Goal: Task Accomplishment & Management: Use online tool/utility

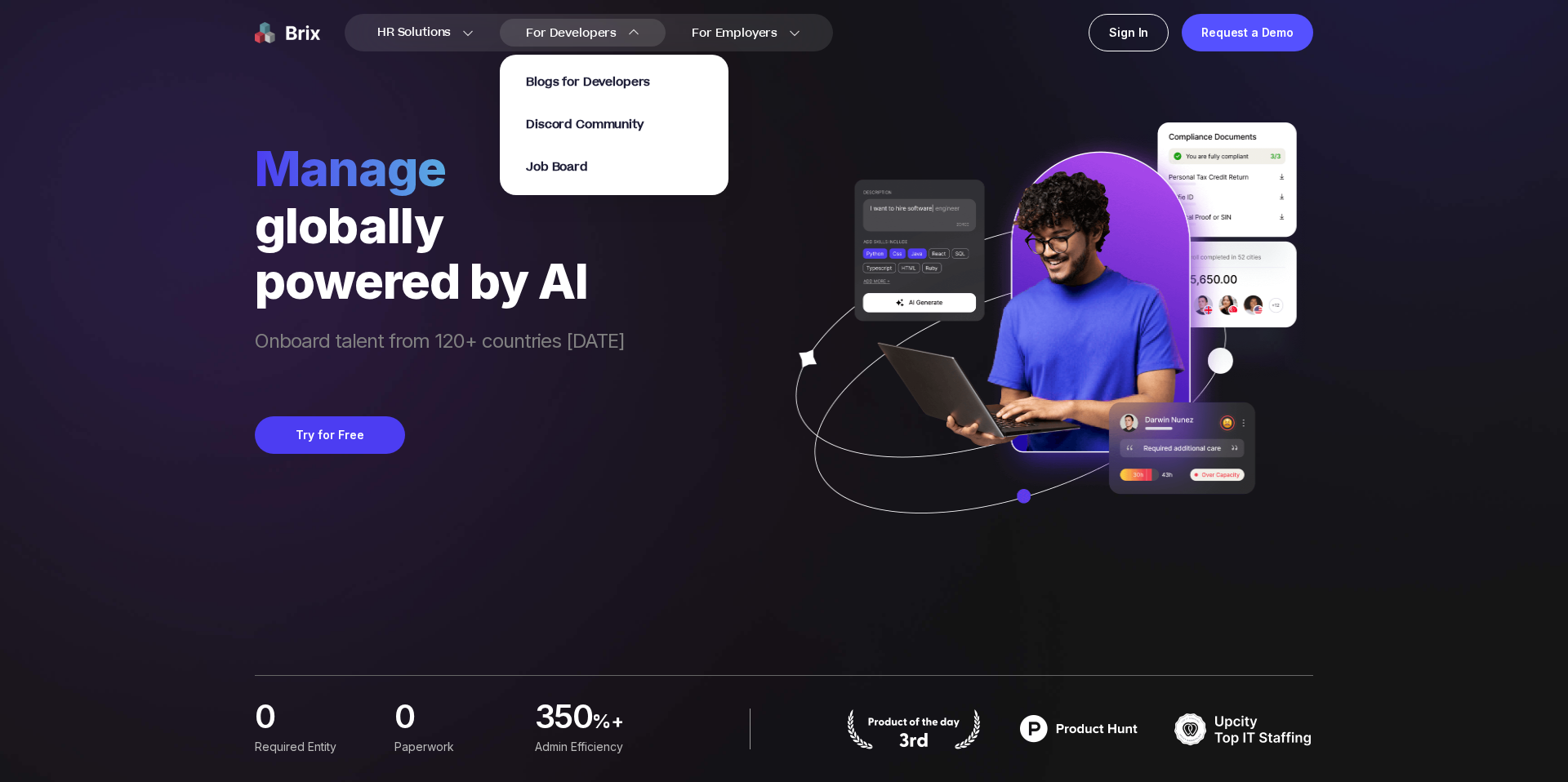
click at [609, 172] on p "Job Board" at bounding box center [615, 168] width 176 height 16
click at [578, 156] on div "Blogs for Developers Discord Community Job Board" at bounding box center [615, 125] width 176 height 101
click at [574, 164] on span "Job Board" at bounding box center [557, 168] width 62 height 19
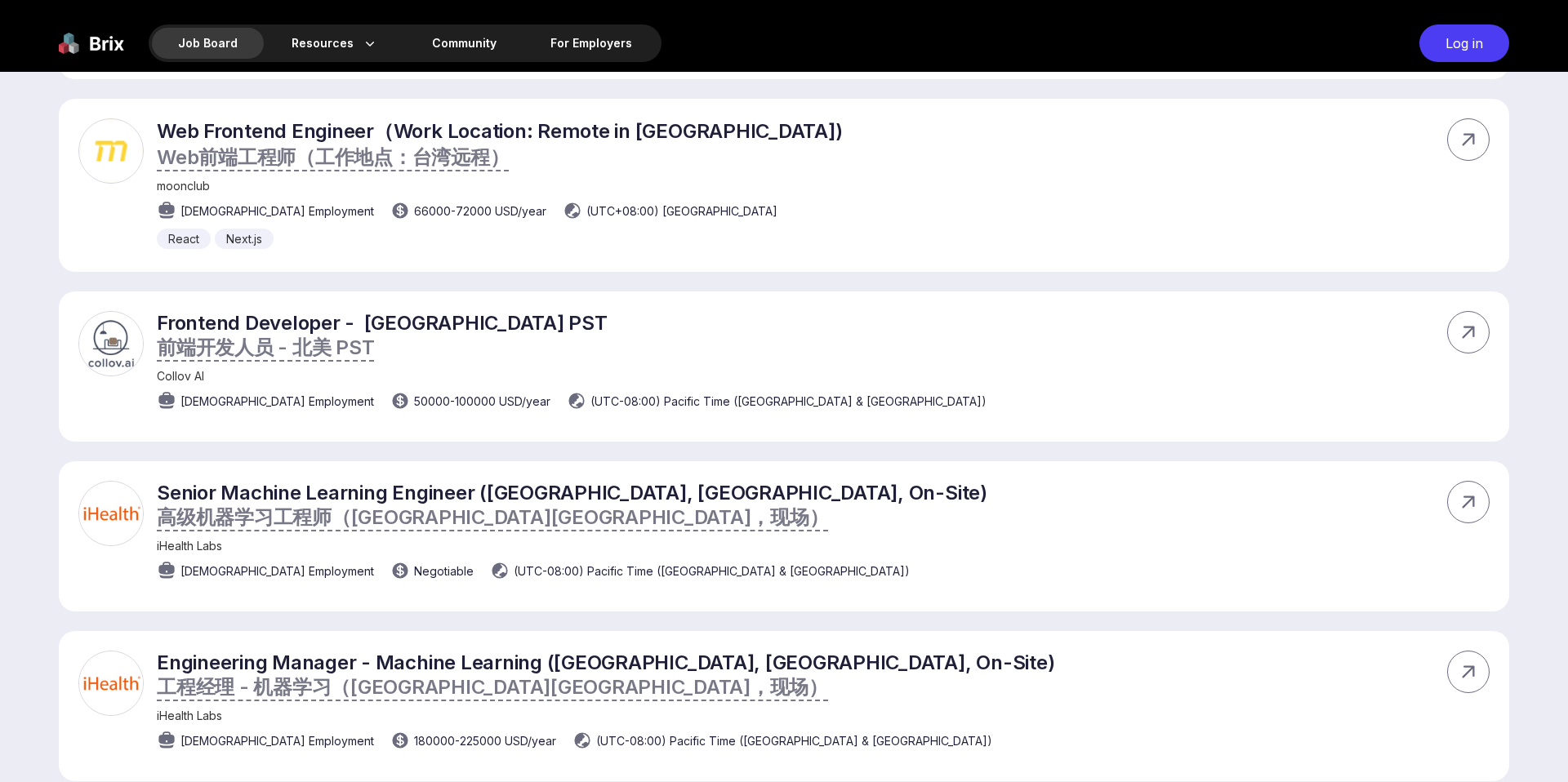
scroll to position [4008, 0]
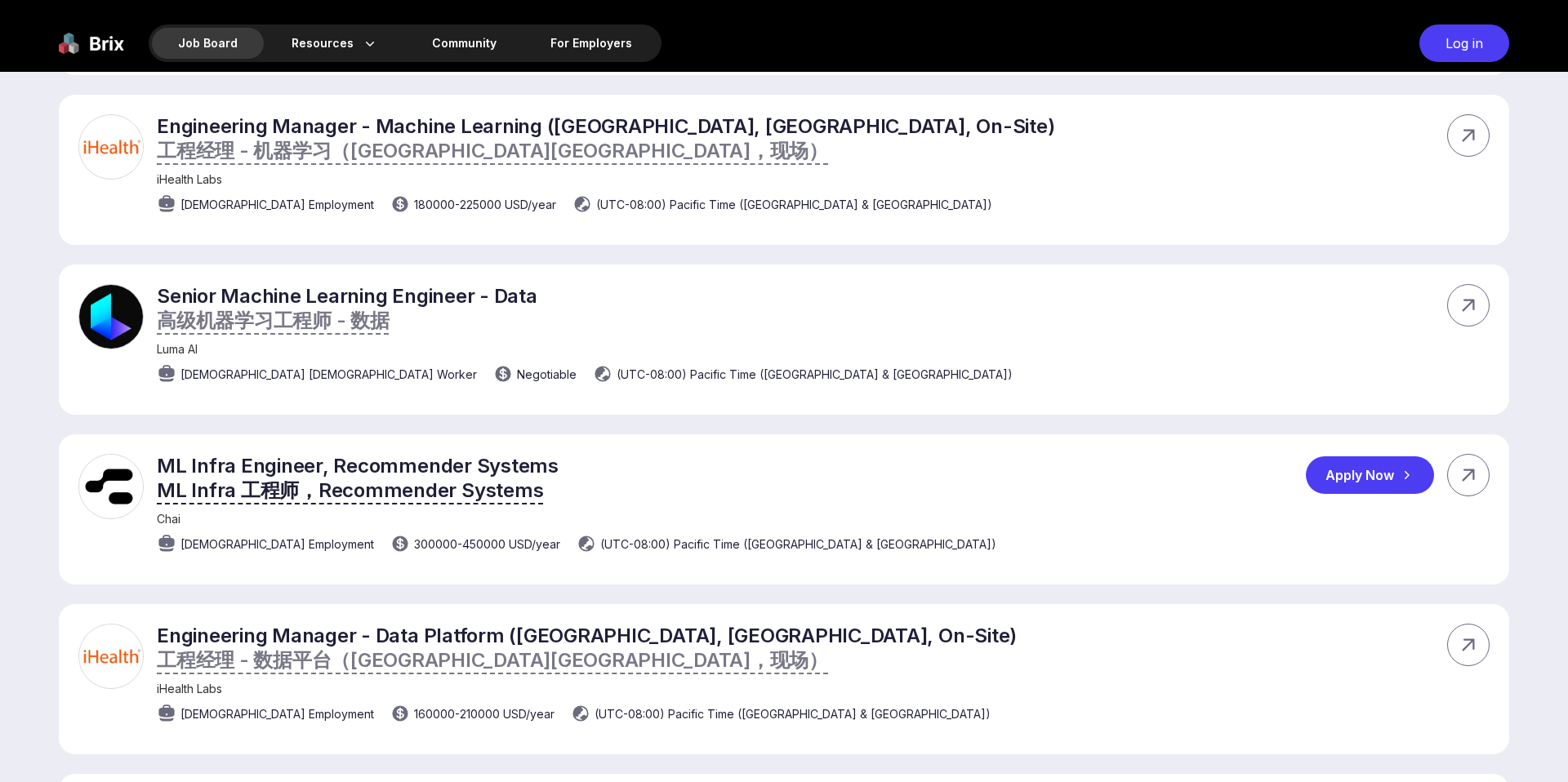
click at [213, 503] on span "ML Infra 工程师，Recommender Systems" at bounding box center [350, 491] width 387 height 24
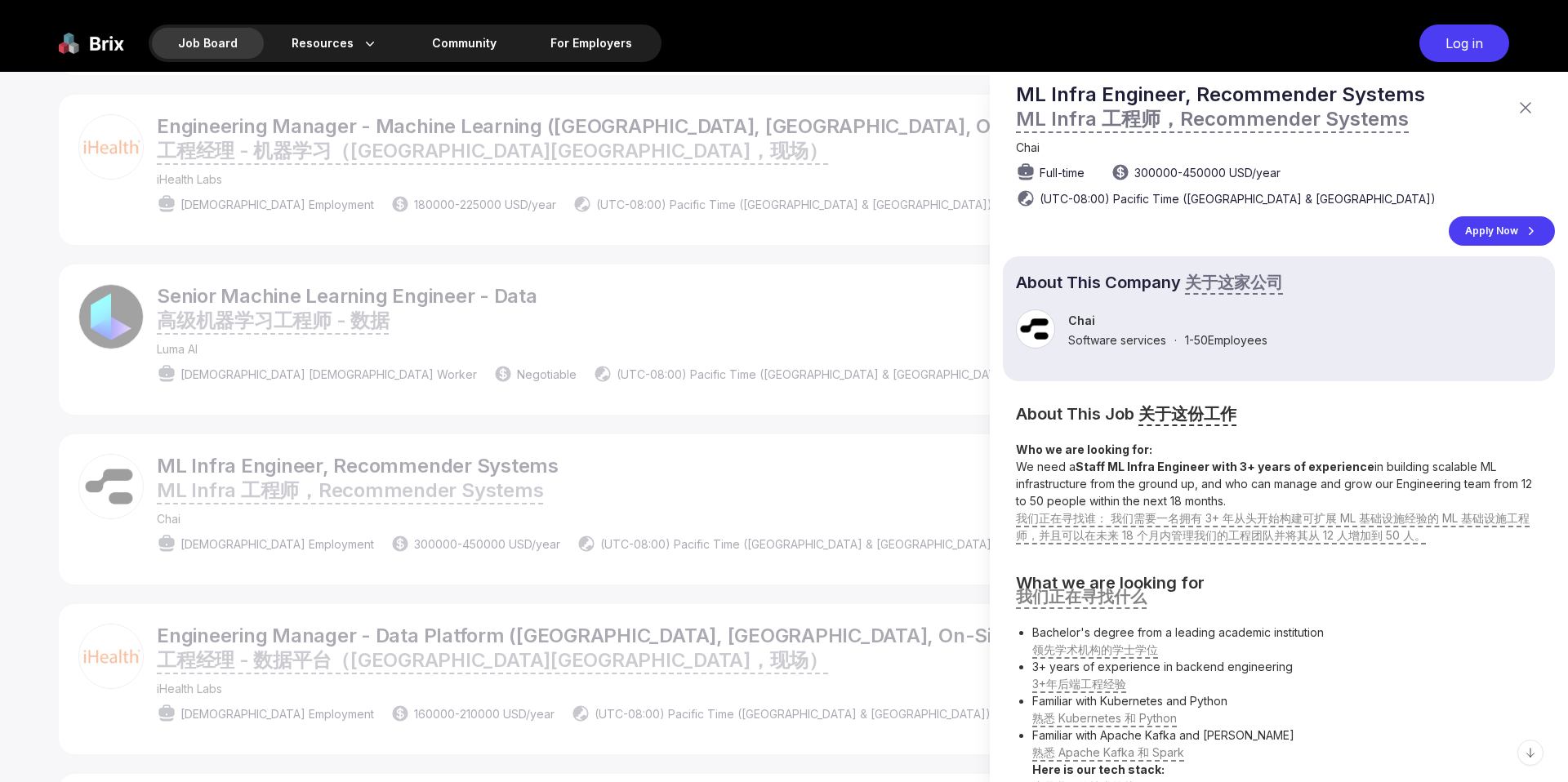
scroll to position [0, 0]
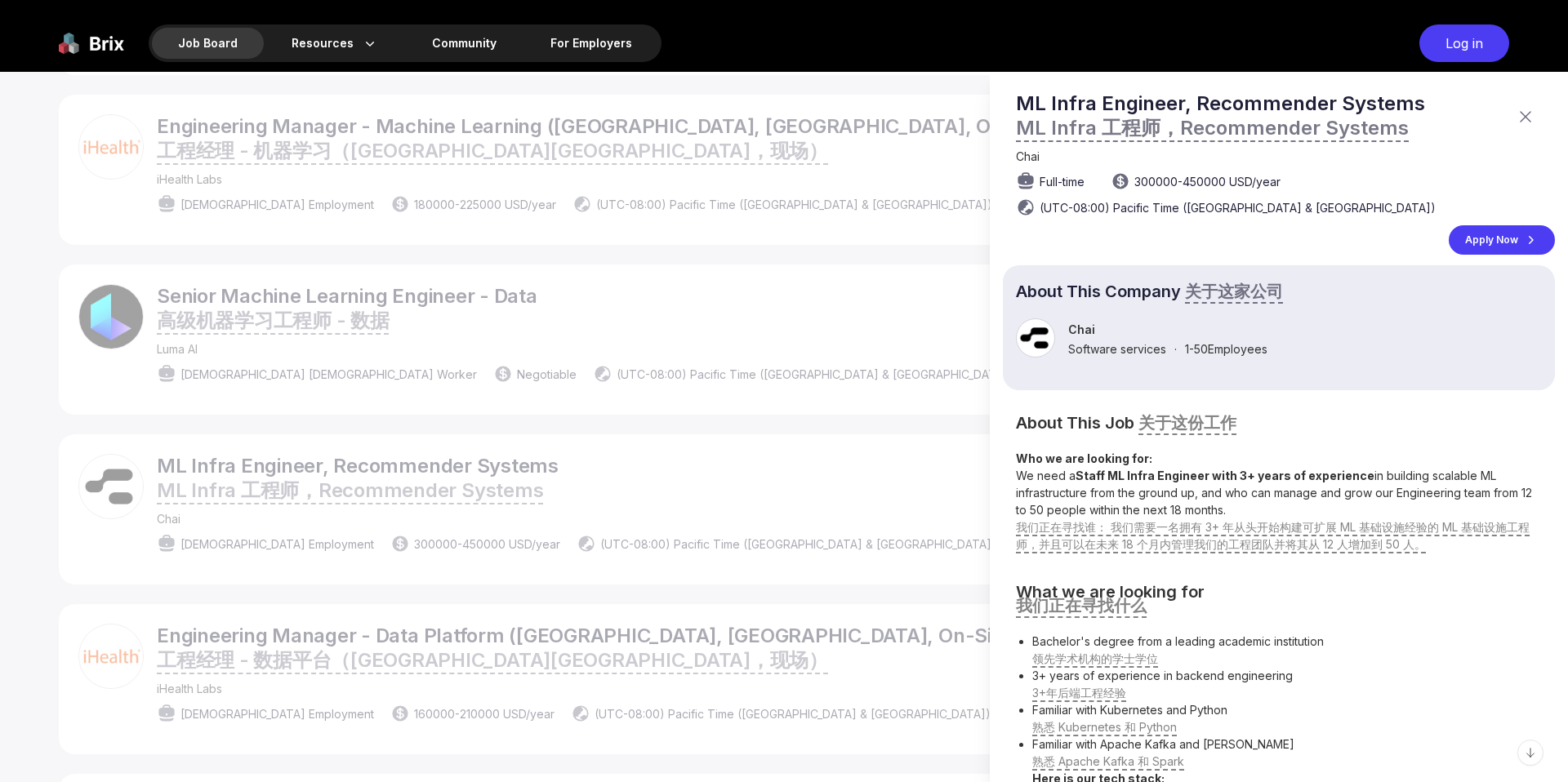
click at [828, 463] on div at bounding box center [784, 427] width 1568 height 711
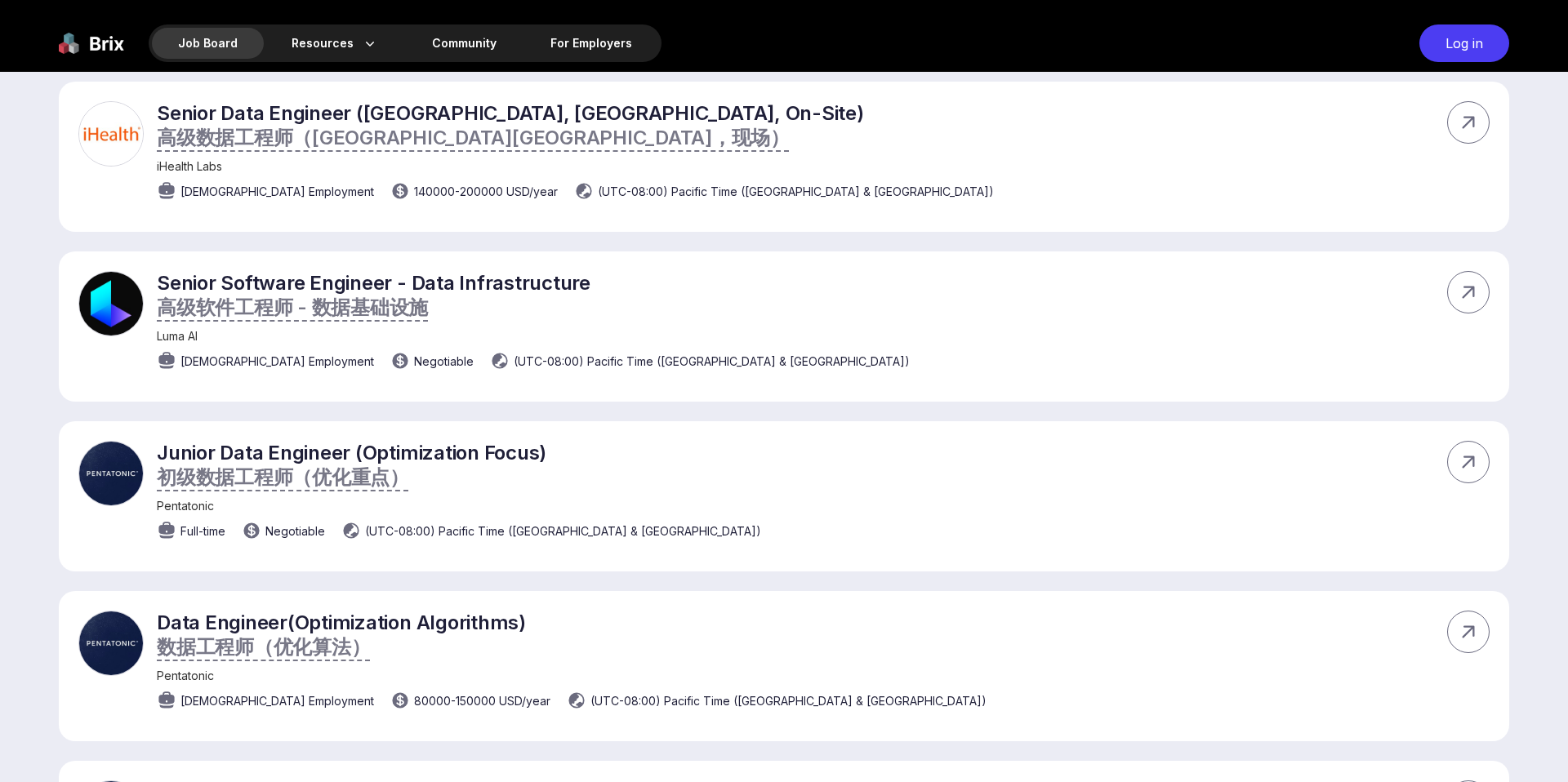
scroll to position [4784, 0]
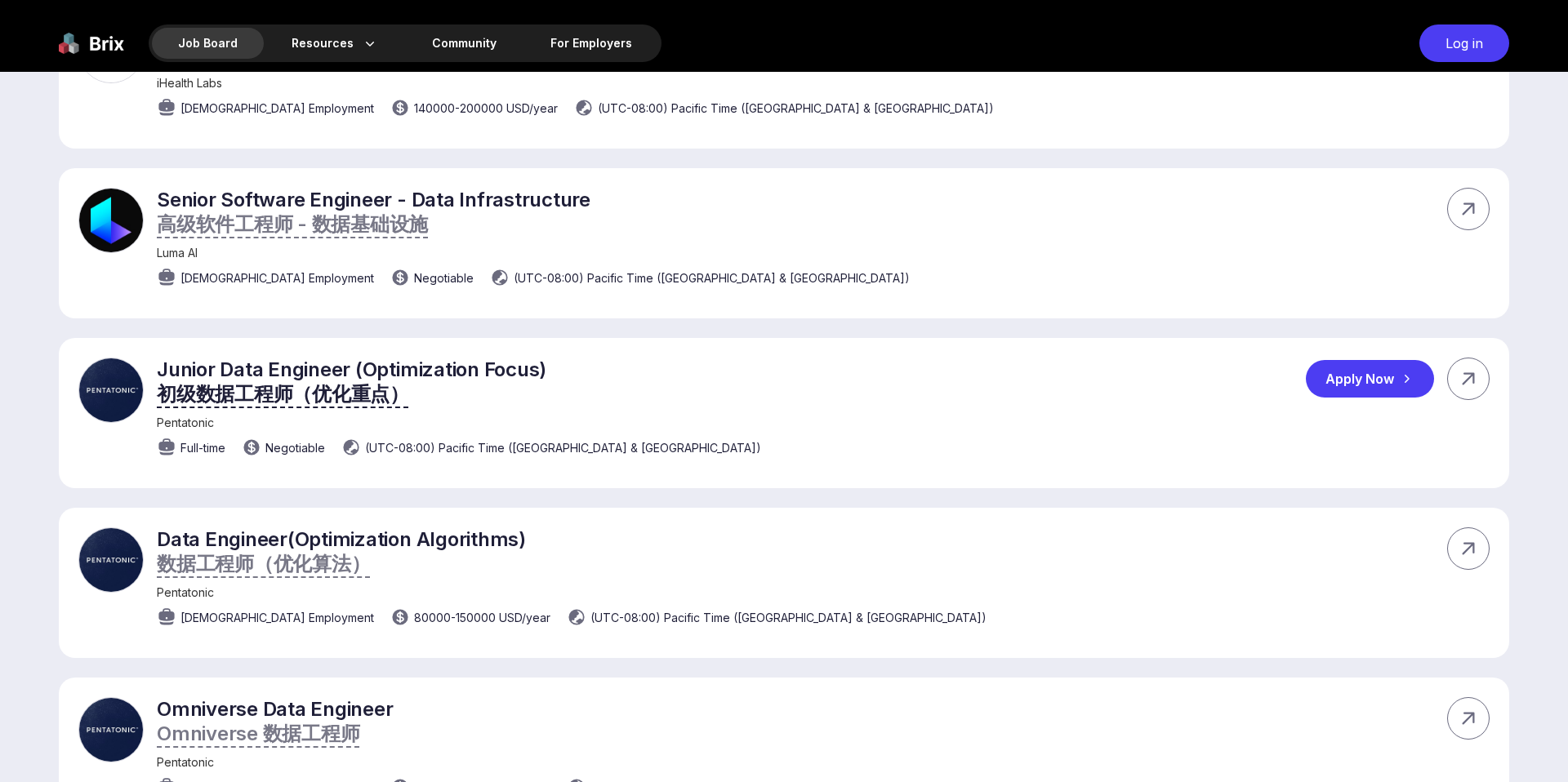
click at [299, 406] on span "初级数据工程师（优化重点）" at bounding box center [282, 394] width 253 height 24
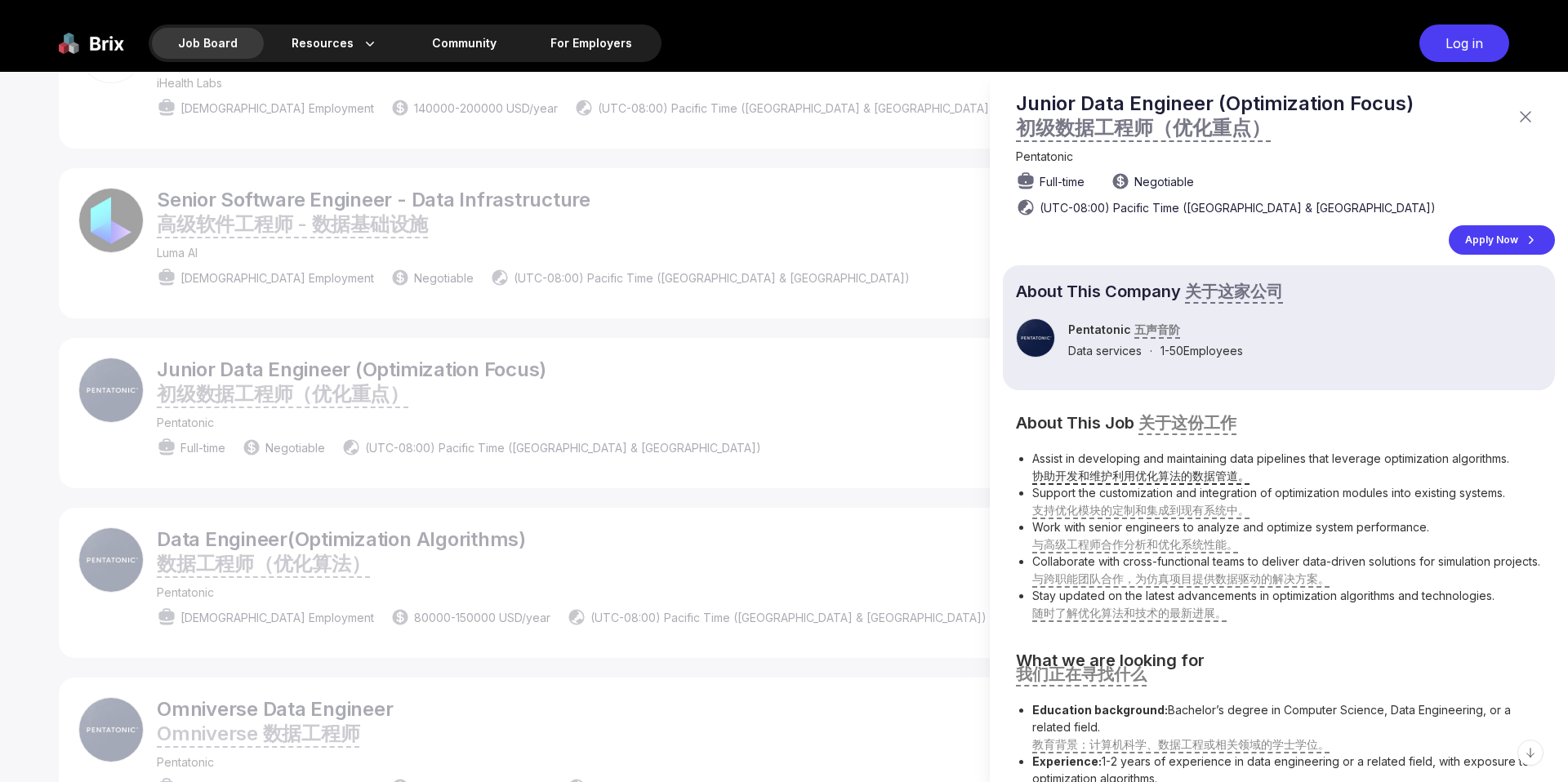
scroll to position [138, 0]
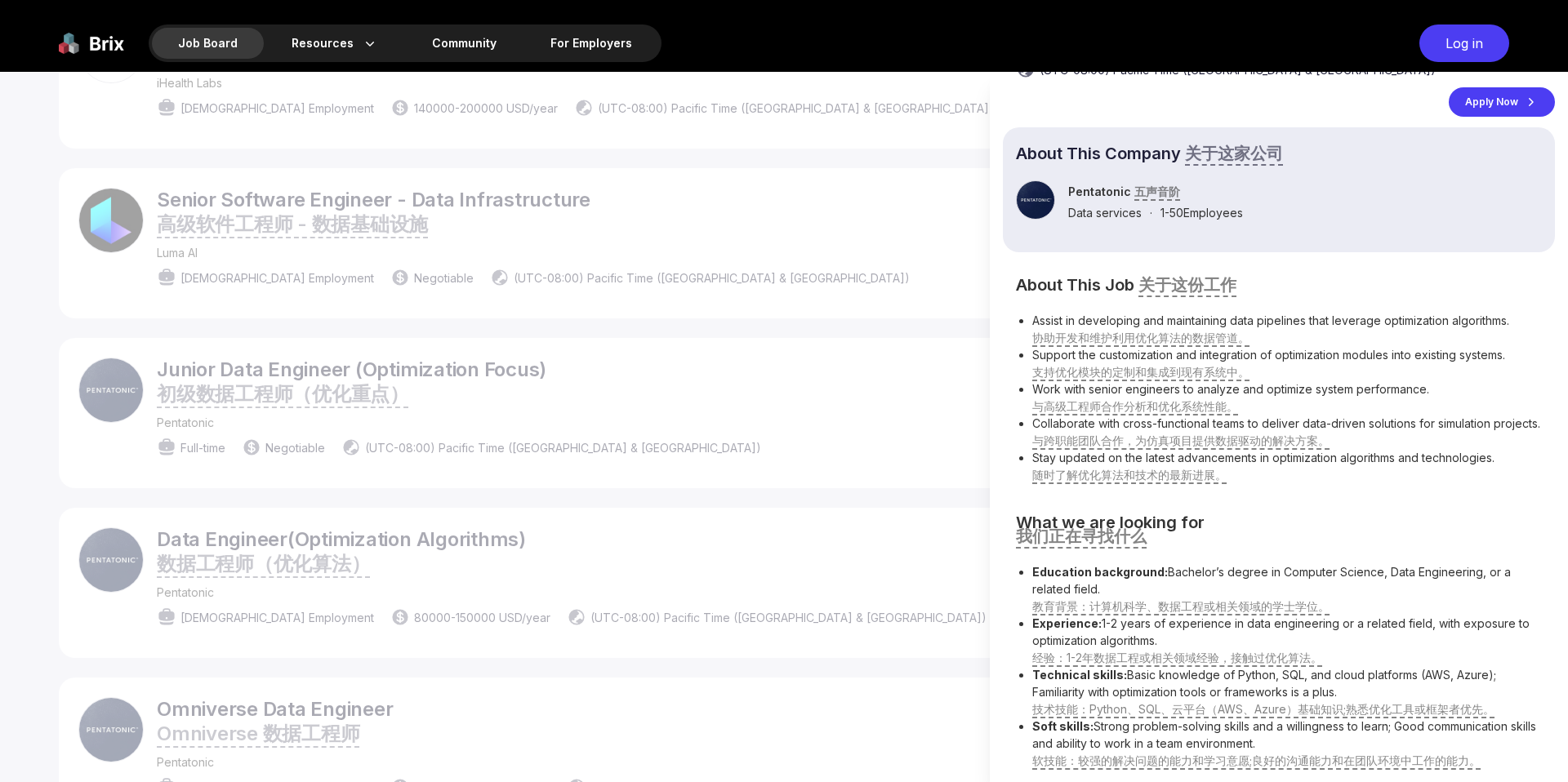
click at [765, 465] on div at bounding box center [784, 427] width 1568 height 711
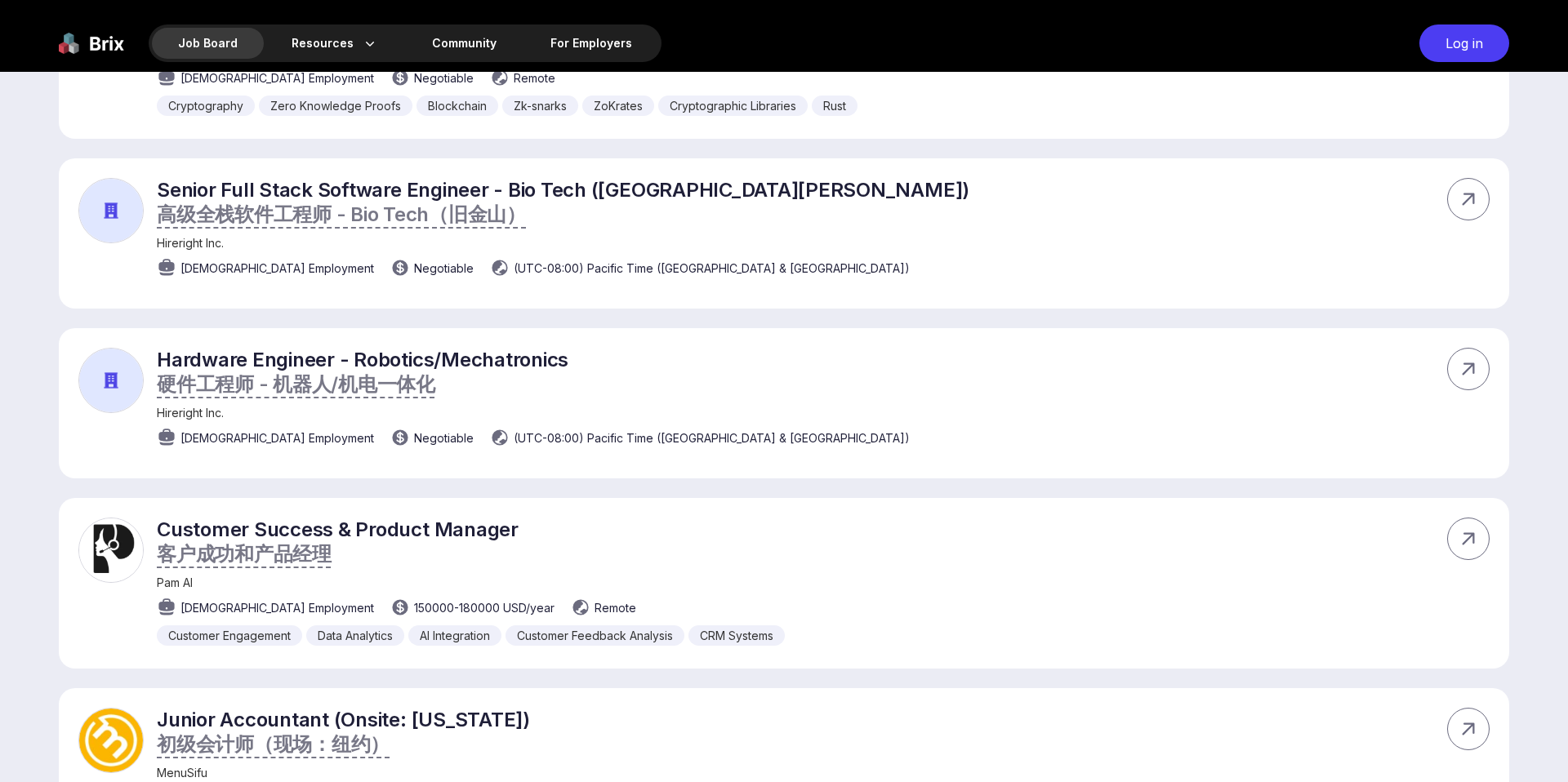
scroll to position [0, 0]
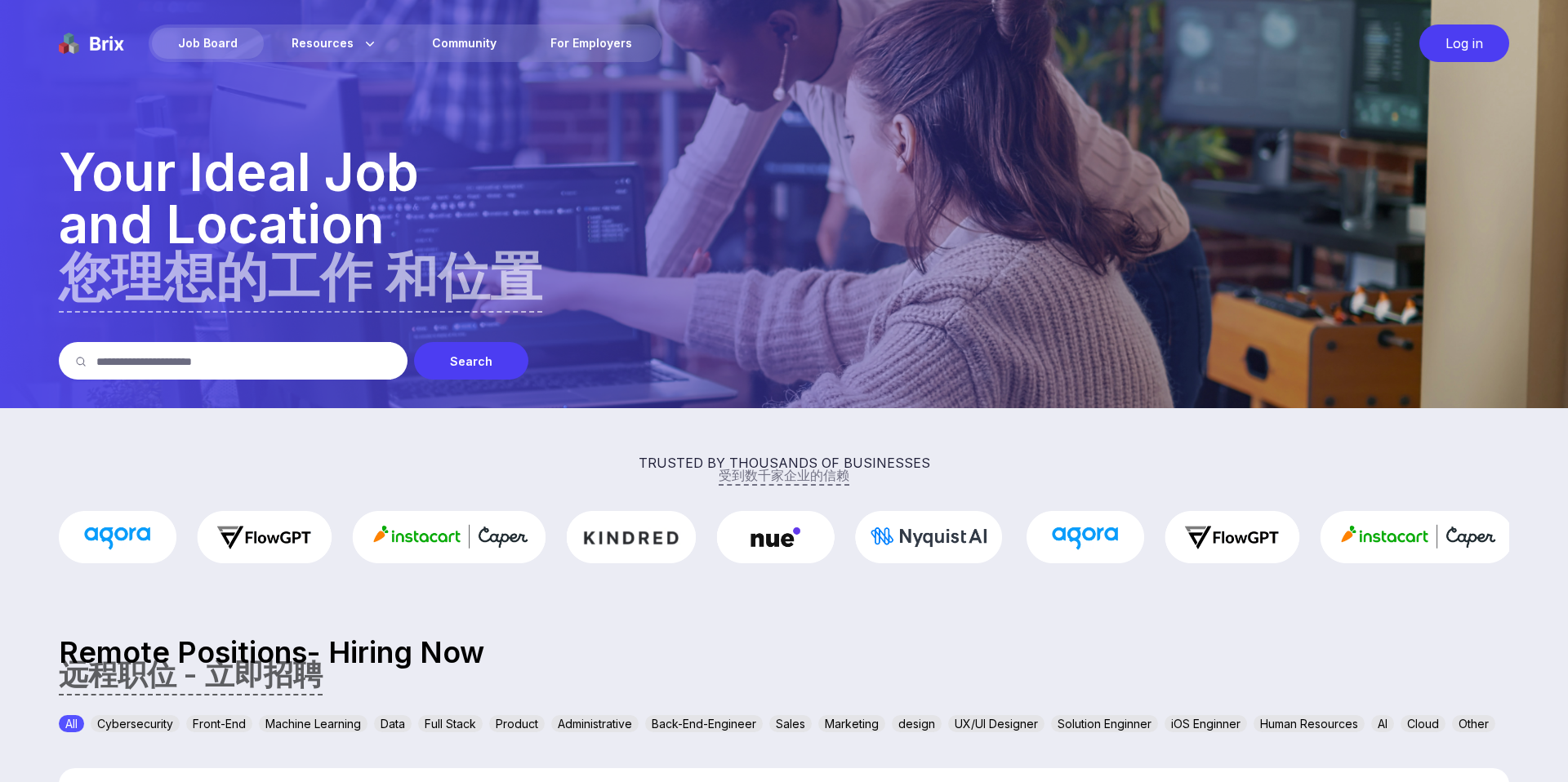
click at [318, 365] on input "text" at bounding box center [243, 361] width 294 height 38
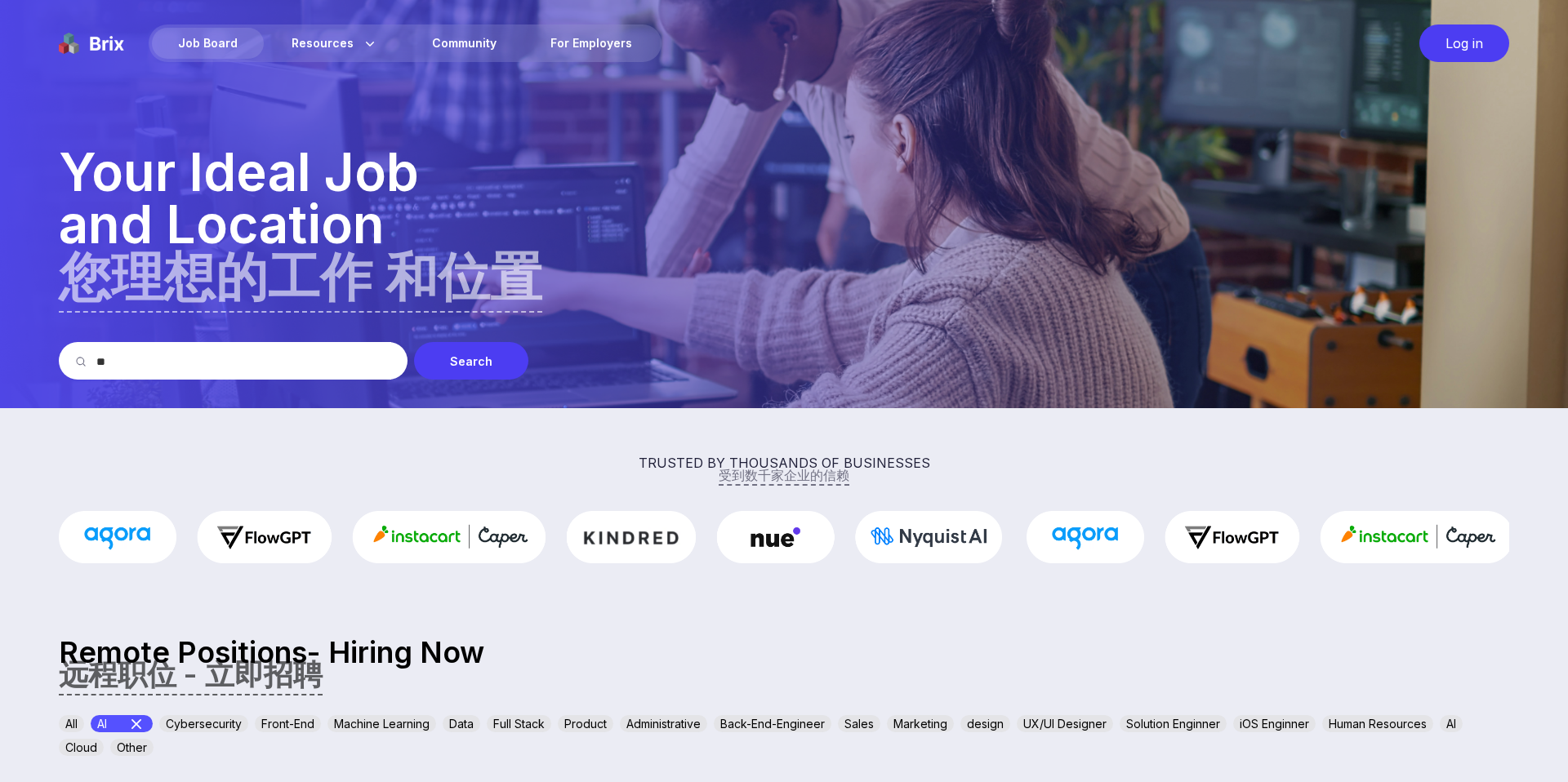
click at [496, 364] on div "Search" at bounding box center [471, 361] width 114 height 38
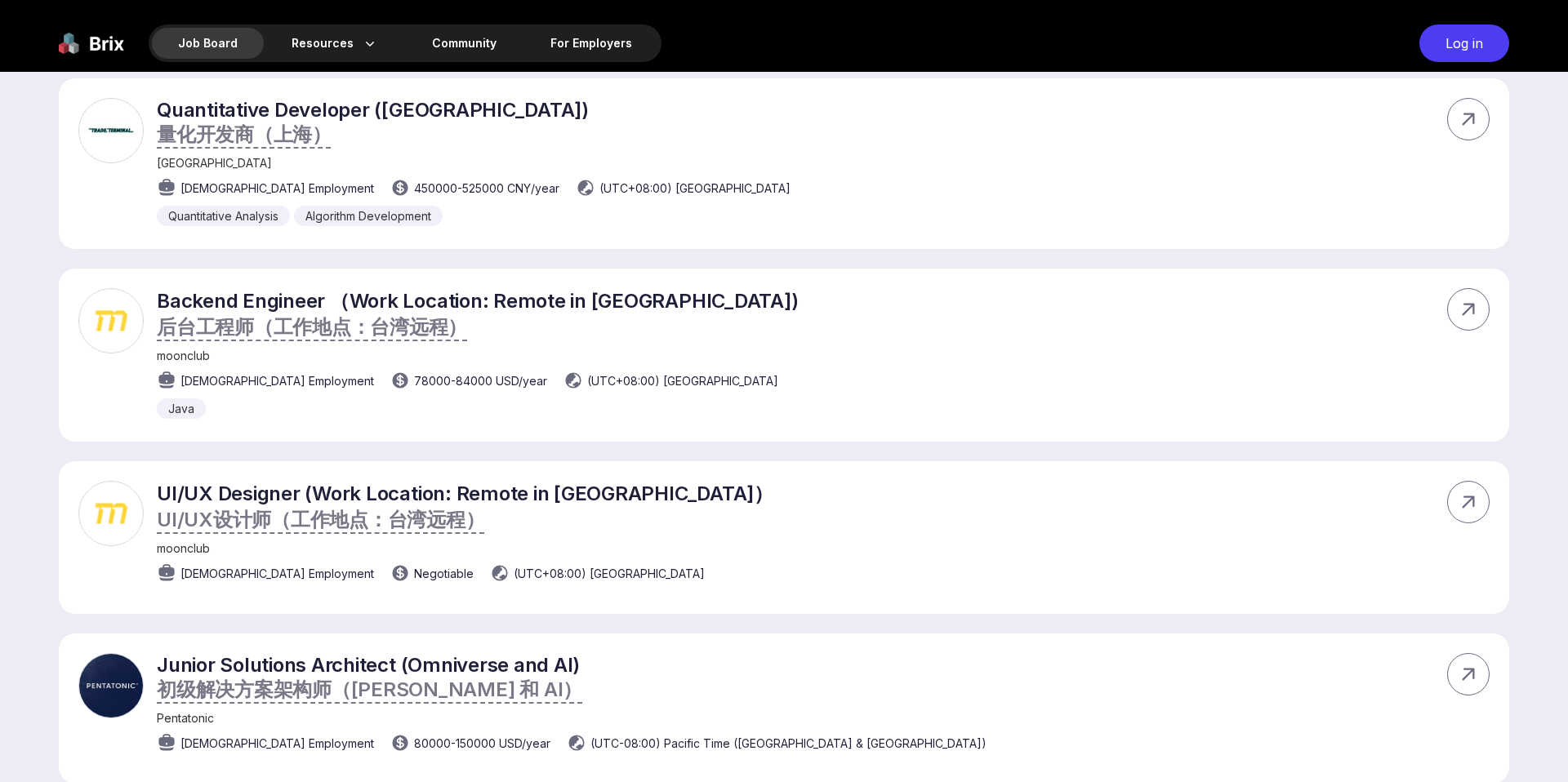
scroll to position [1242, 0]
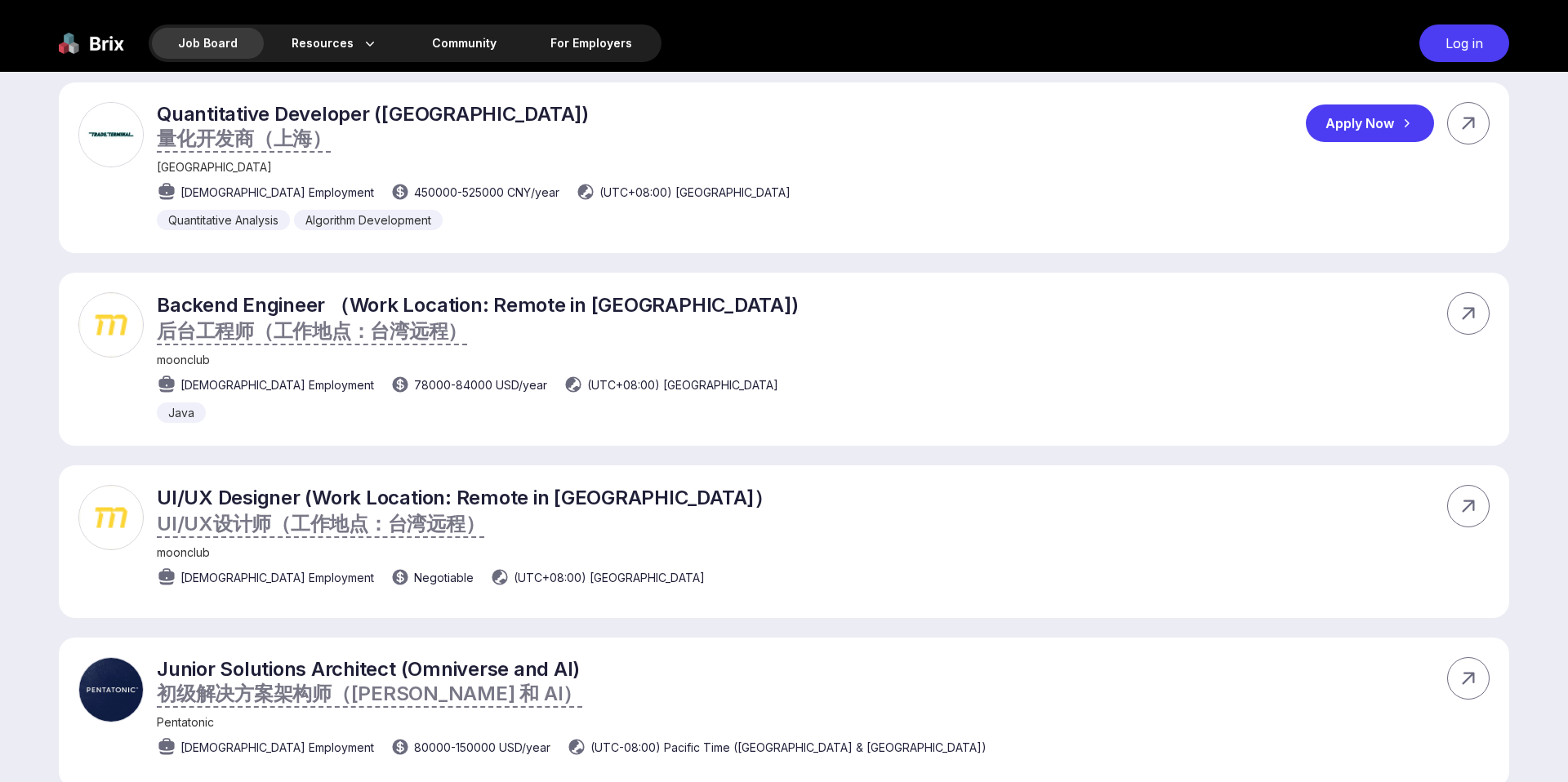
click at [687, 202] on div "Quantitative Developer ([GEOGRAPHIC_DATA]) 量化开发商（上海） Trade Terminal [DEMOGRAPHI…" at bounding box center [783, 168] width 1450 height 170
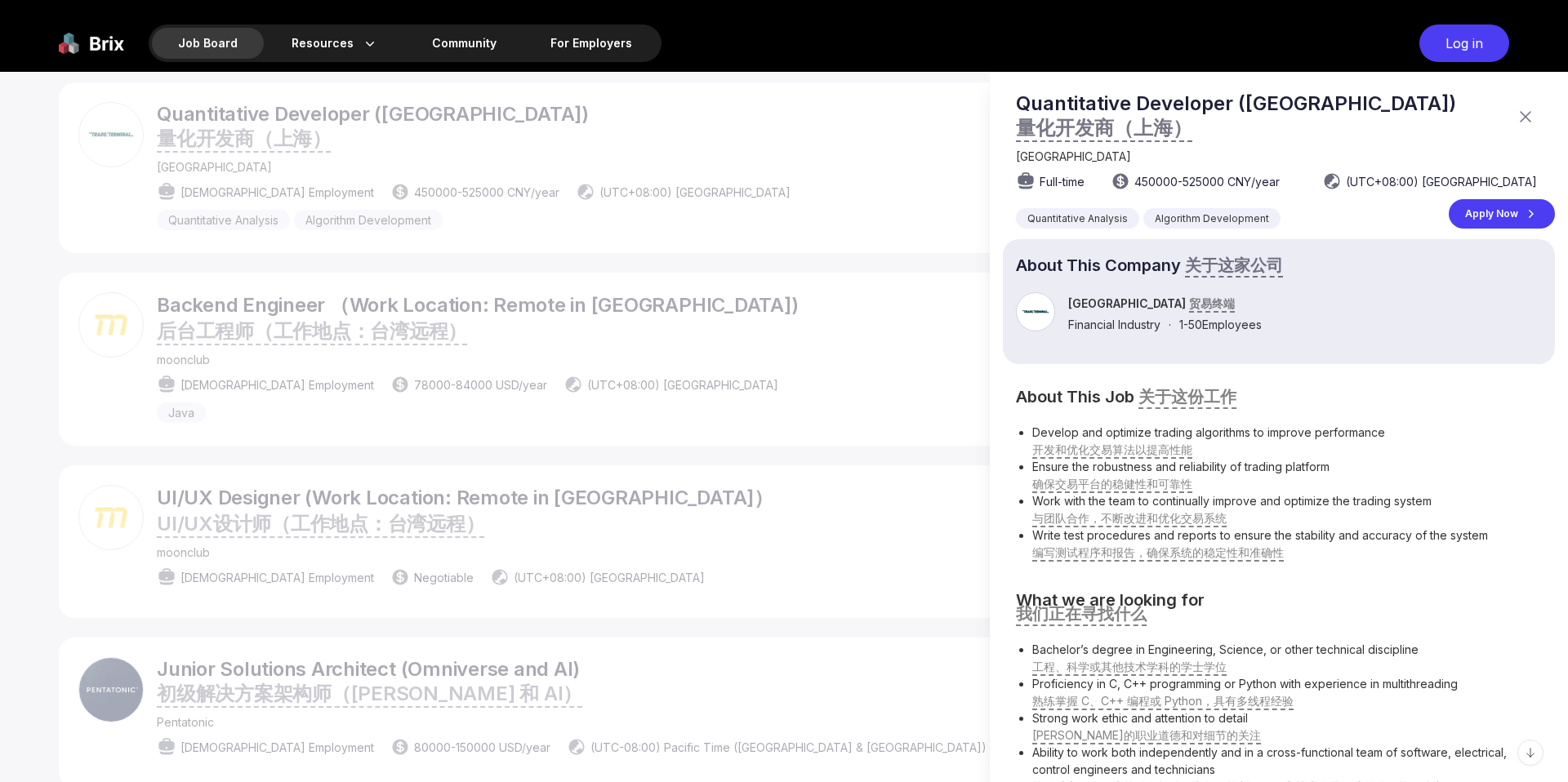
scroll to position [2, 0]
click at [903, 252] on div at bounding box center [784, 427] width 1568 height 711
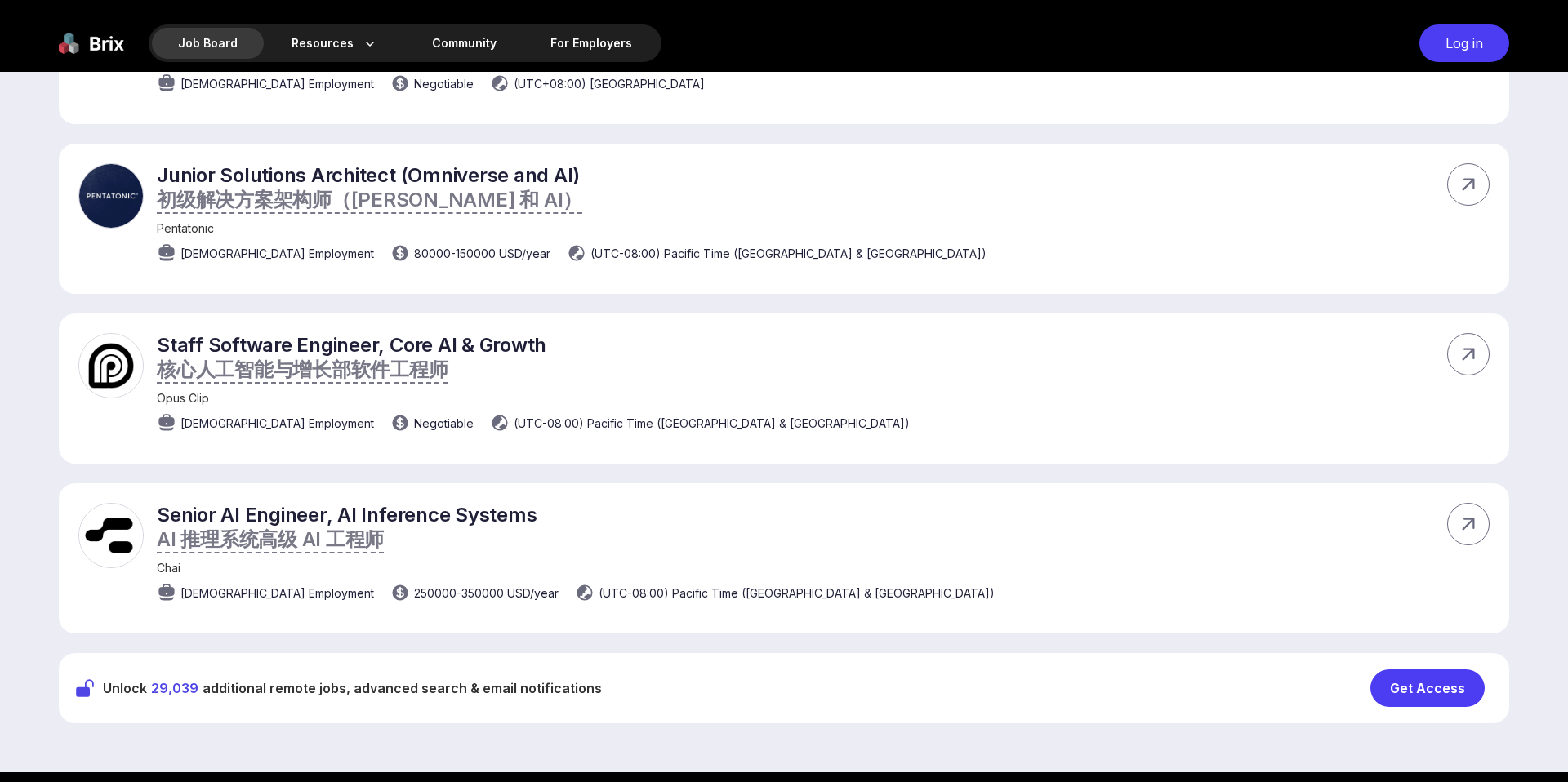
scroll to position [1758, 0]
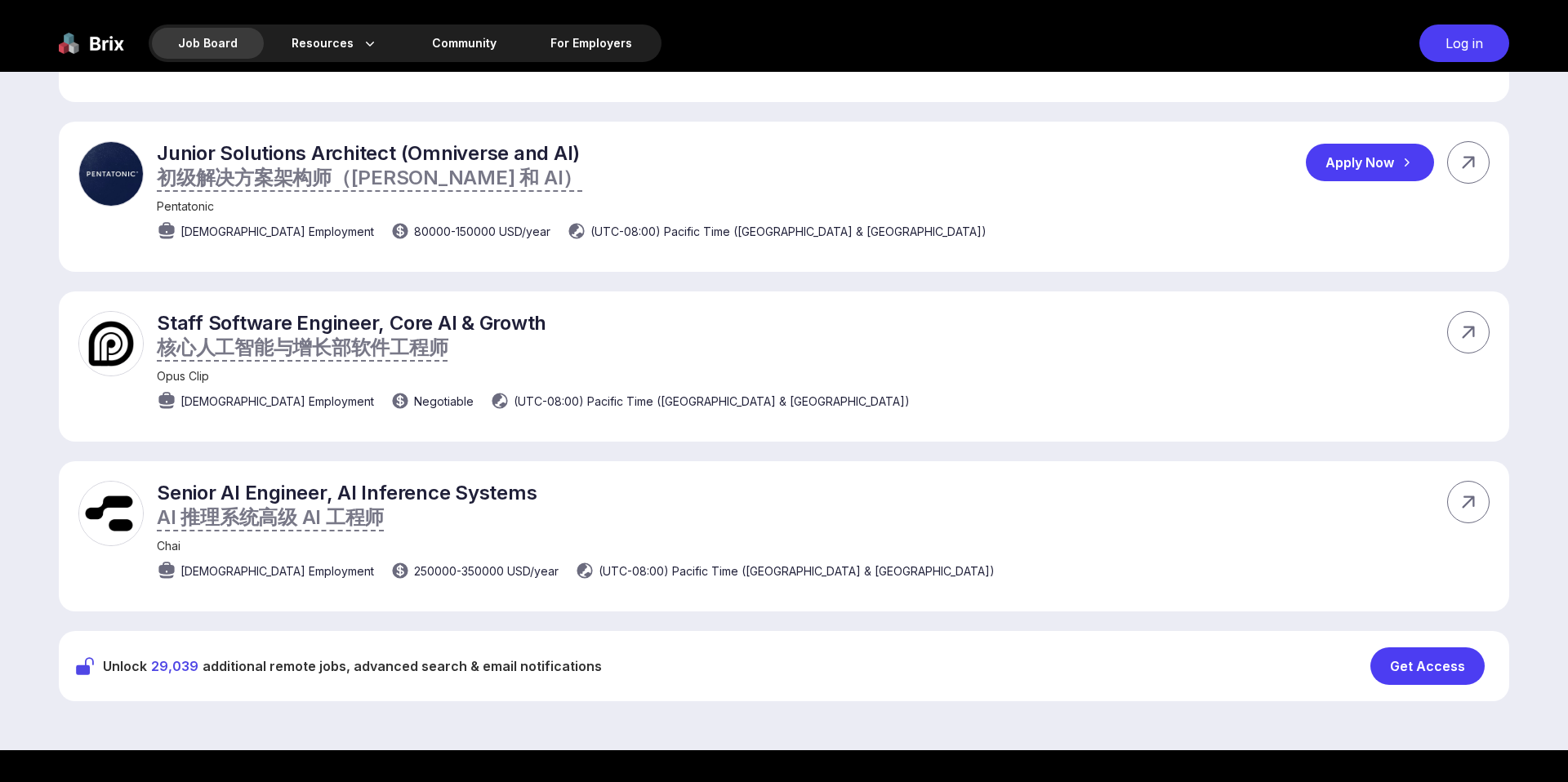
click at [994, 207] on div "Junior Solutions Architect (Omniverse and AI) 初级解决方案架构师（[PERSON_NAME] 和 AI） Pen…" at bounding box center [783, 197] width 1450 height 151
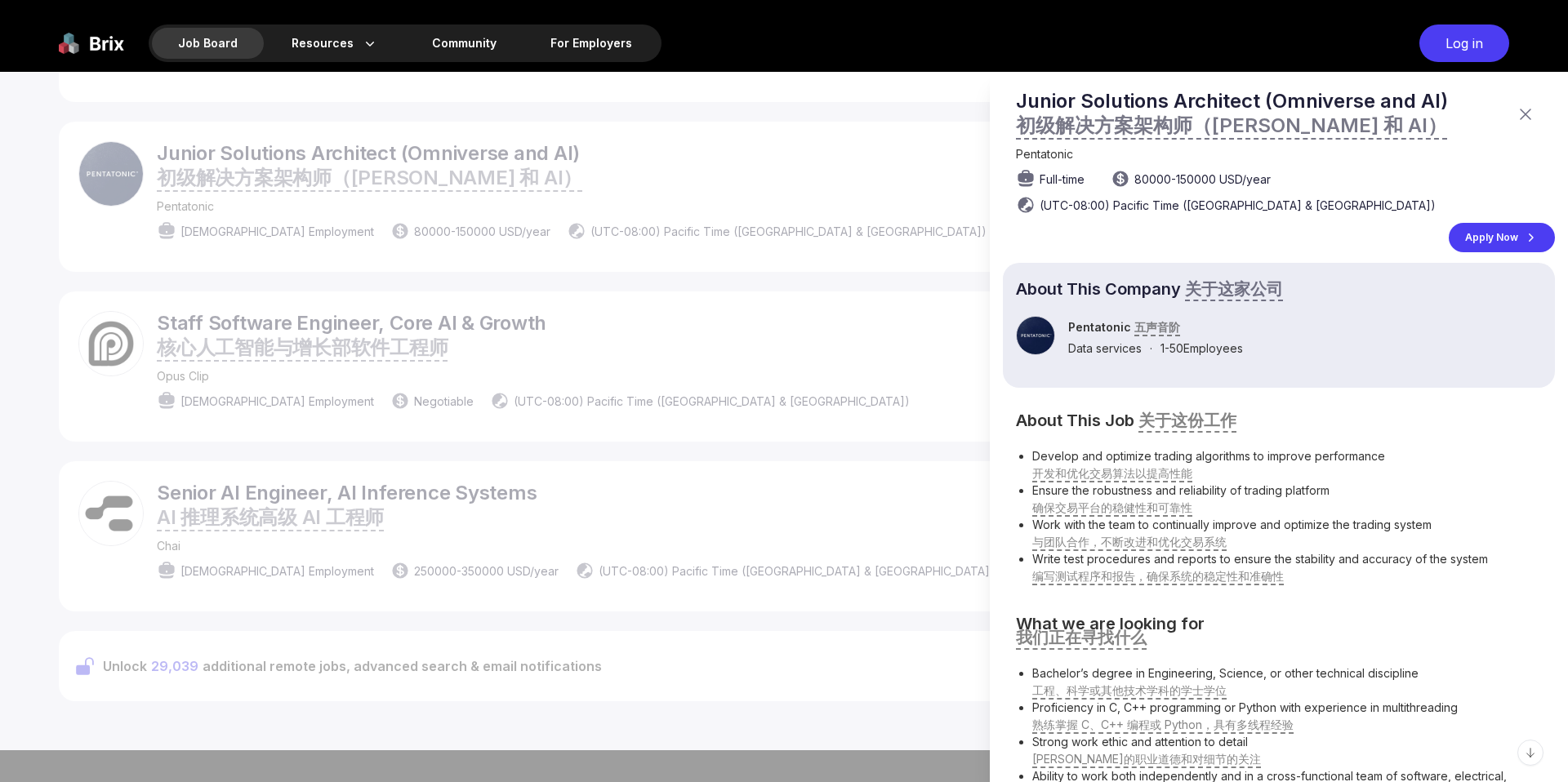
scroll to position [0, 0]
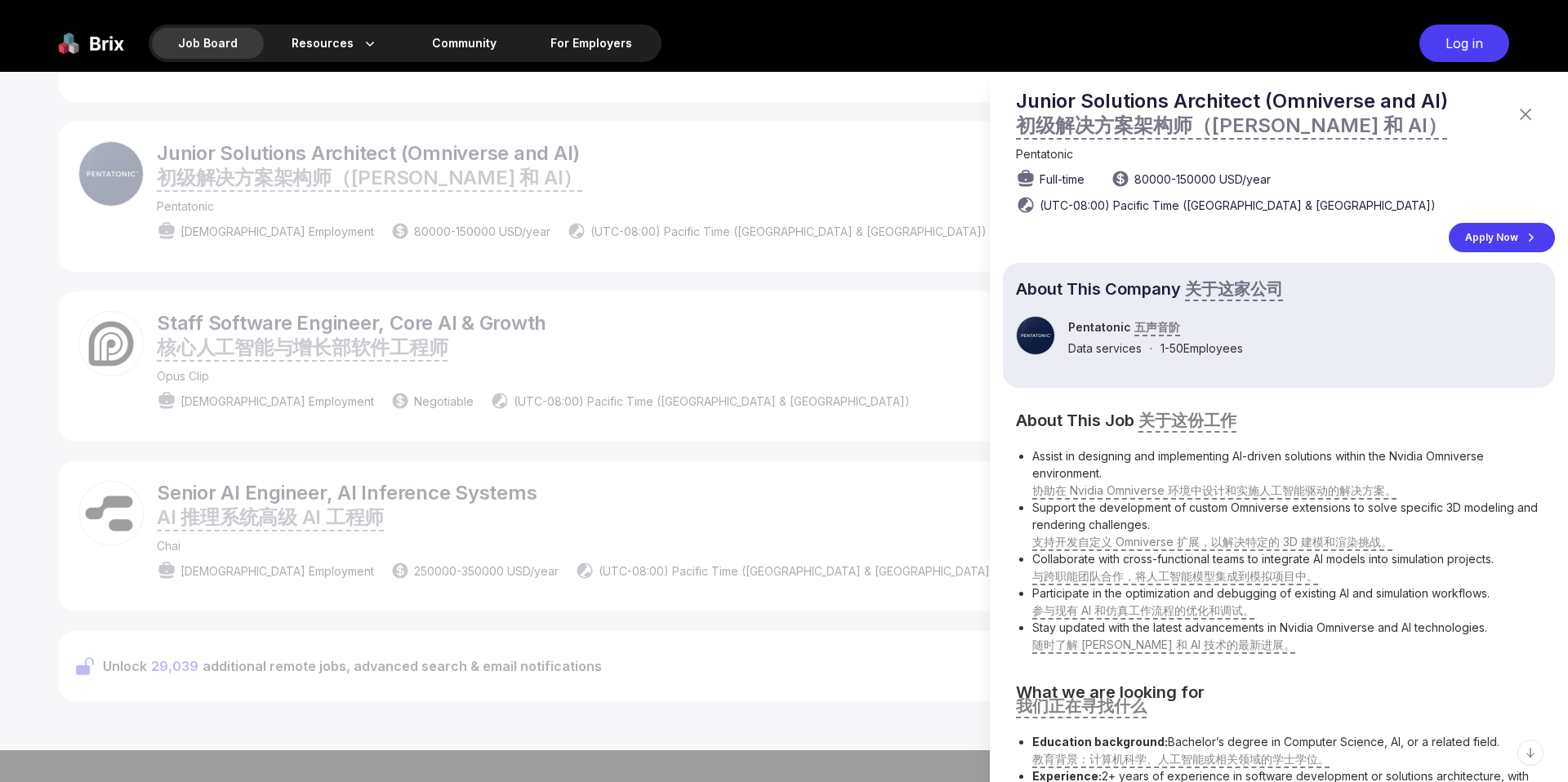
click at [788, 346] on div at bounding box center [784, 427] width 1568 height 711
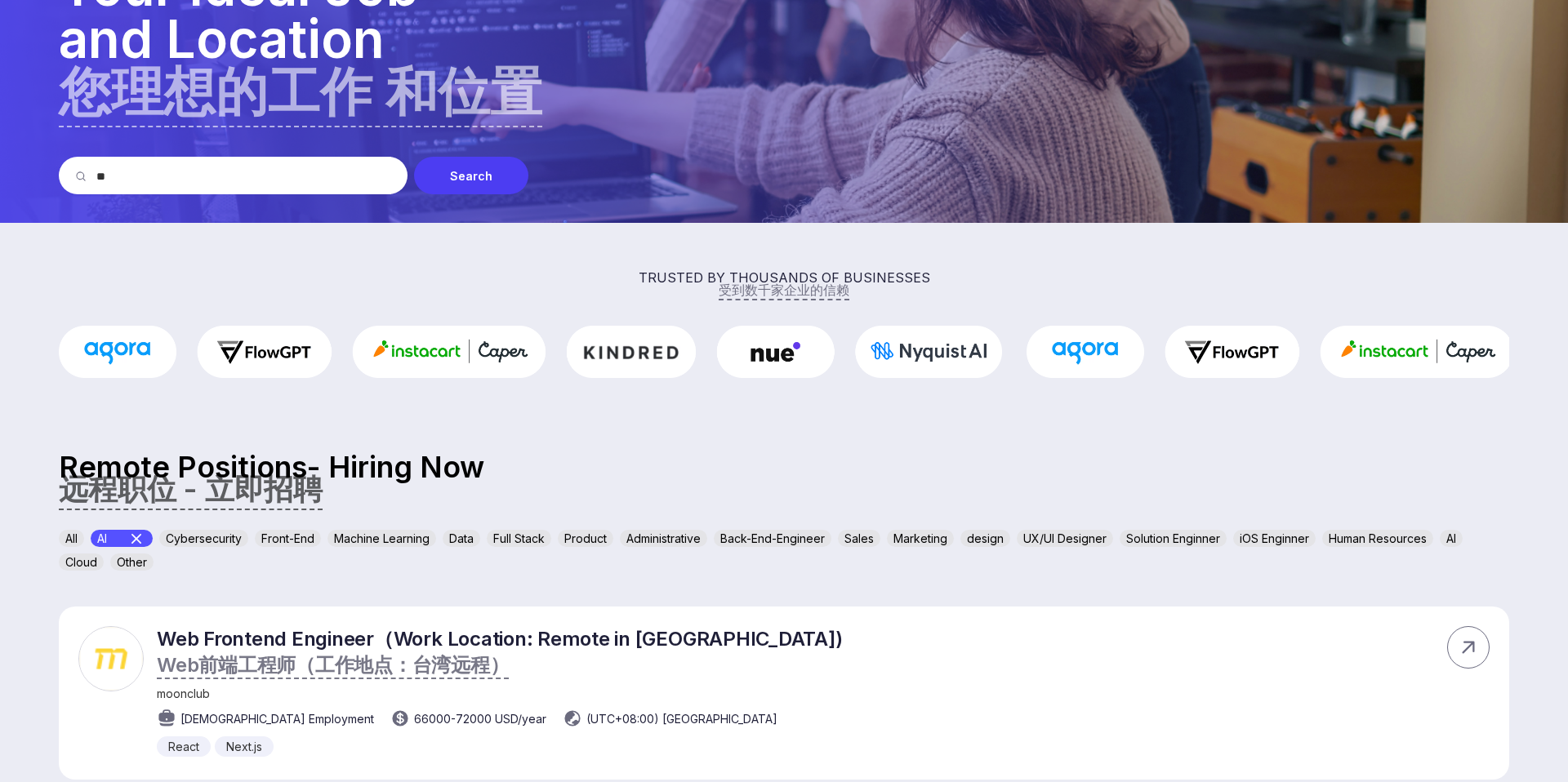
scroll to position [187, 0]
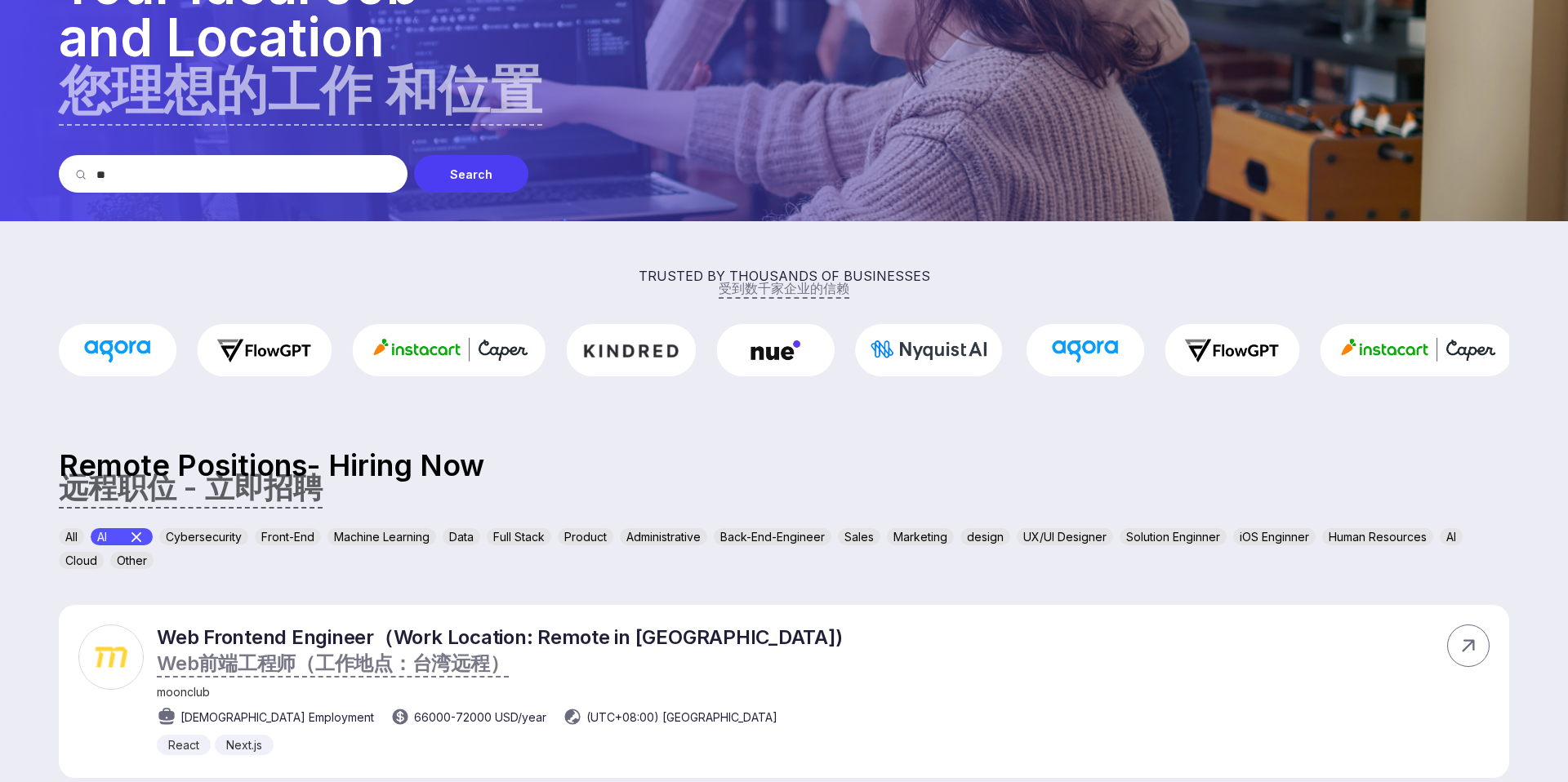
click at [142, 533] on icon at bounding box center [137, 537] width 10 height 10
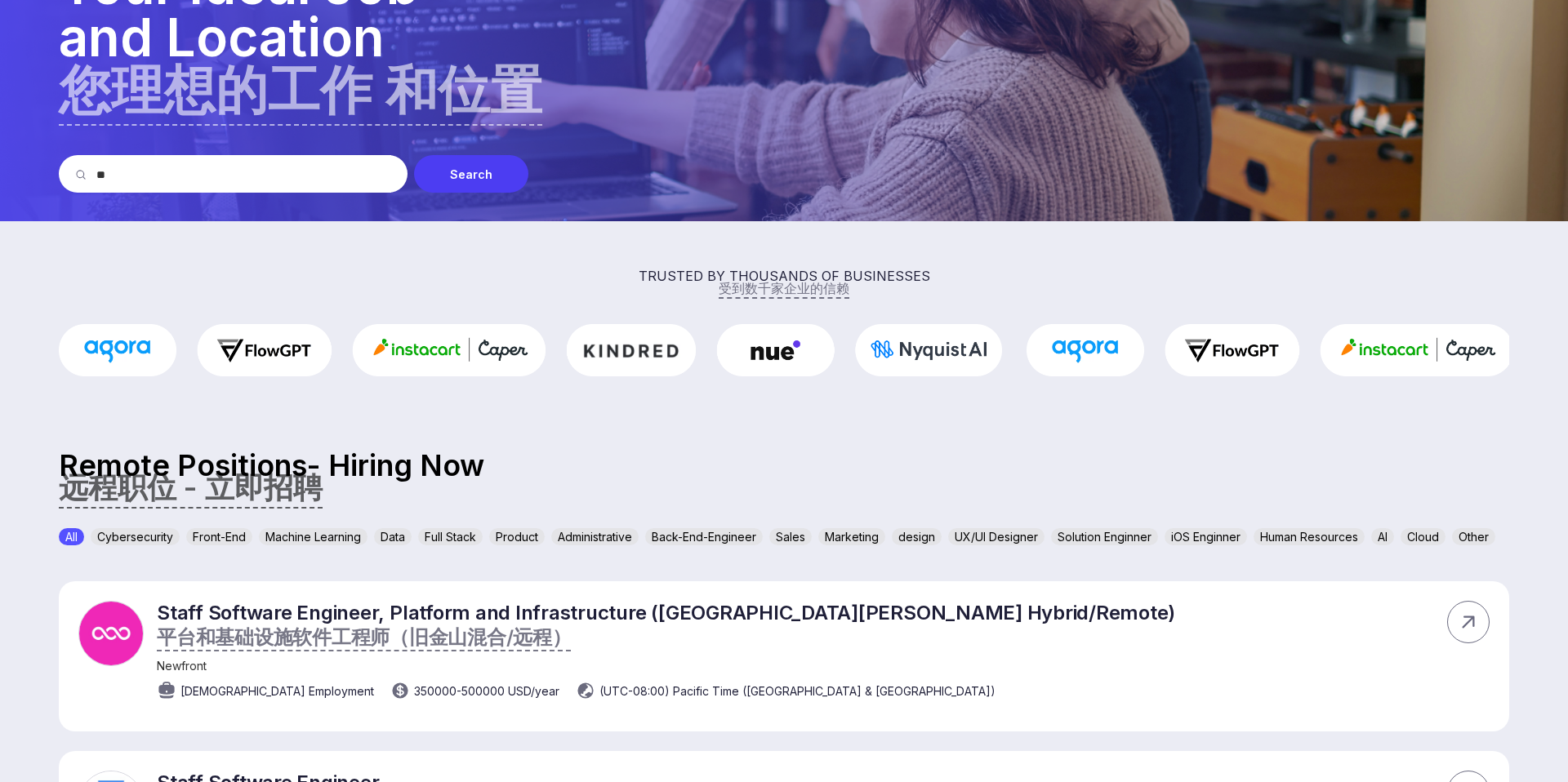
click at [251, 199] on img at bounding box center [784, 17] width 1568 height 408
click at [251, 184] on input "**" at bounding box center [243, 174] width 294 height 38
type input "*"
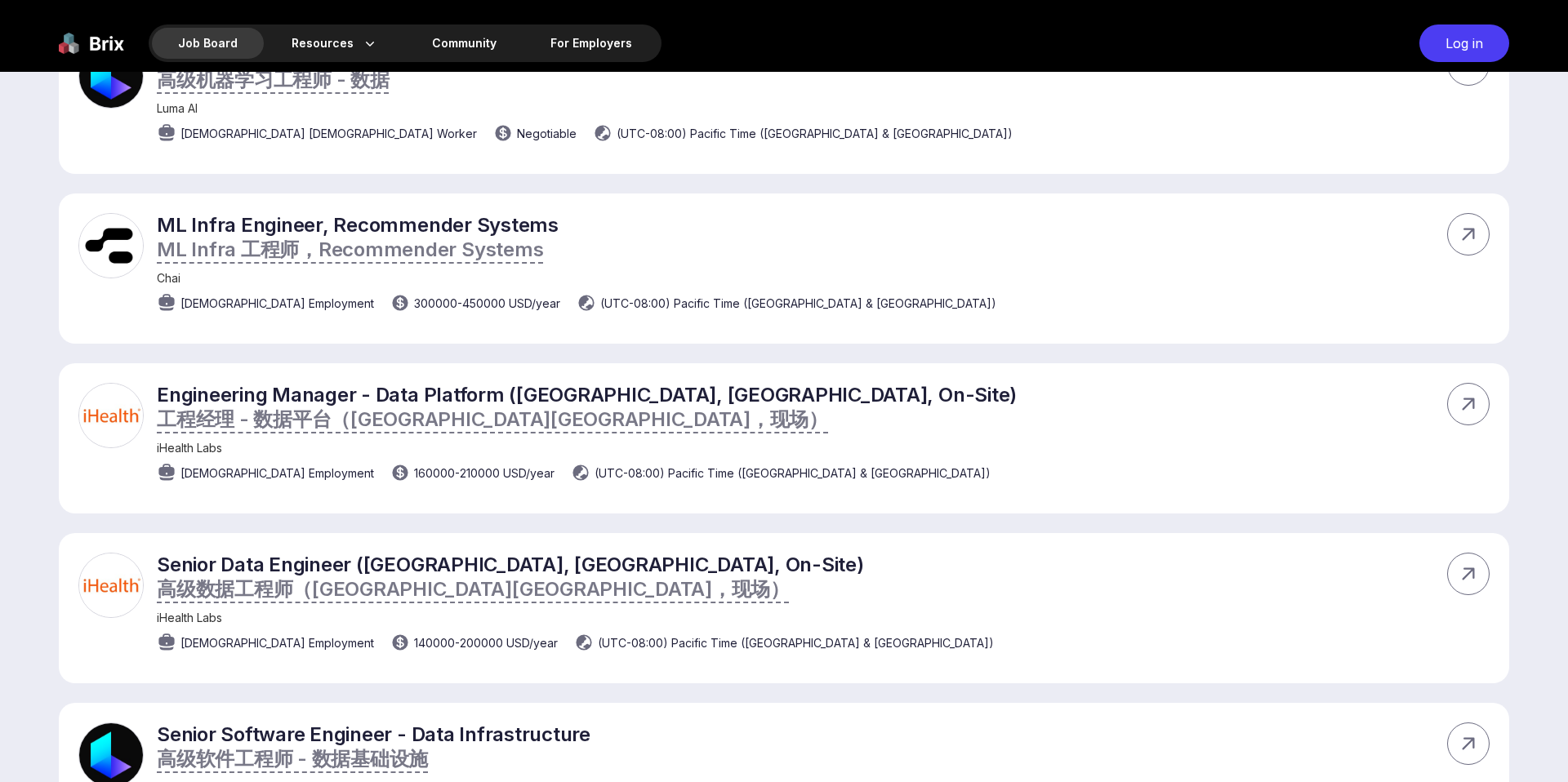
scroll to position [4346, 0]
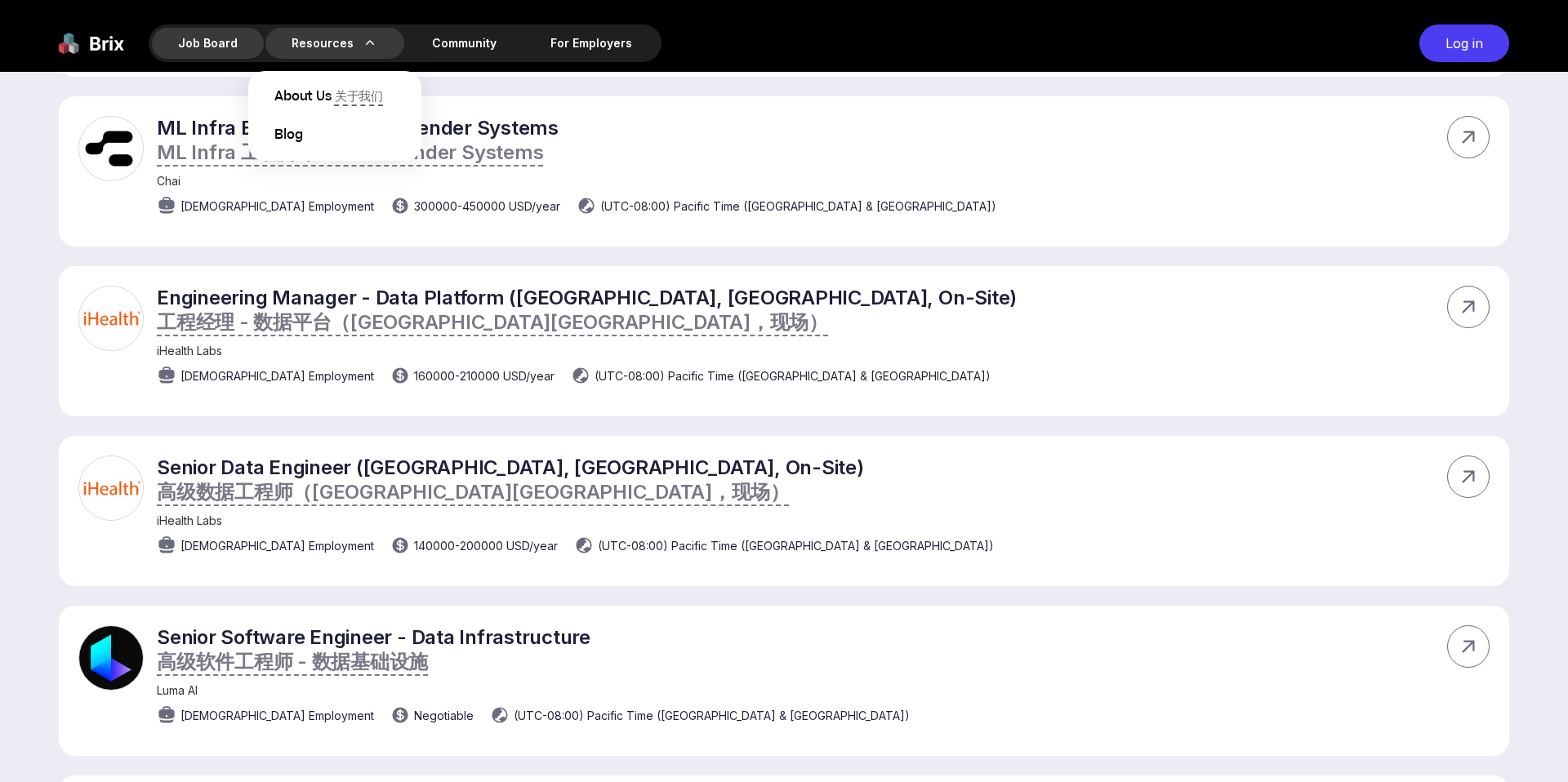
click at [334, 49] on div "Resources About Us 关于我们 Blog" at bounding box center [335, 43] width 139 height 31
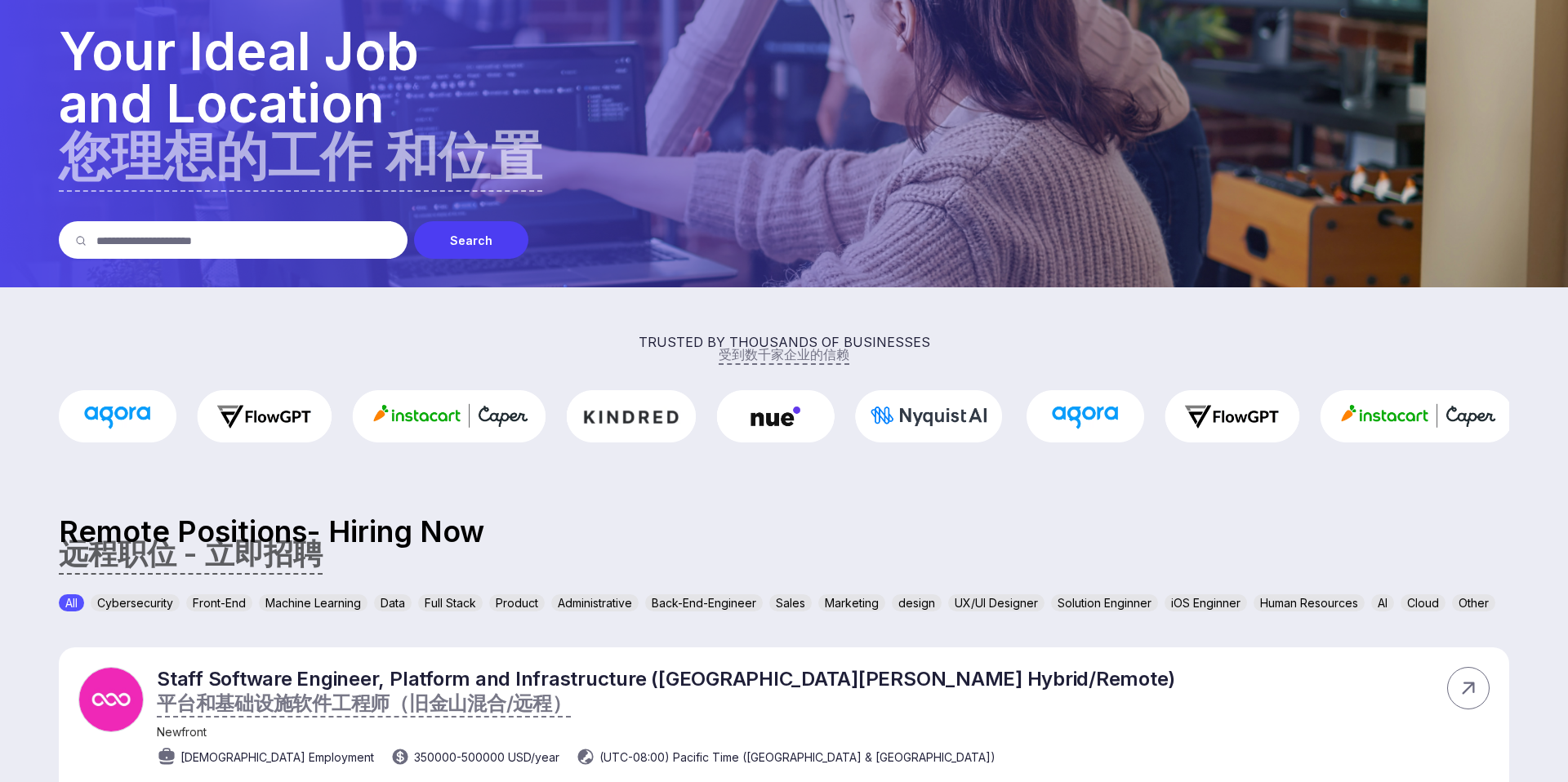
scroll to position [0, 0]
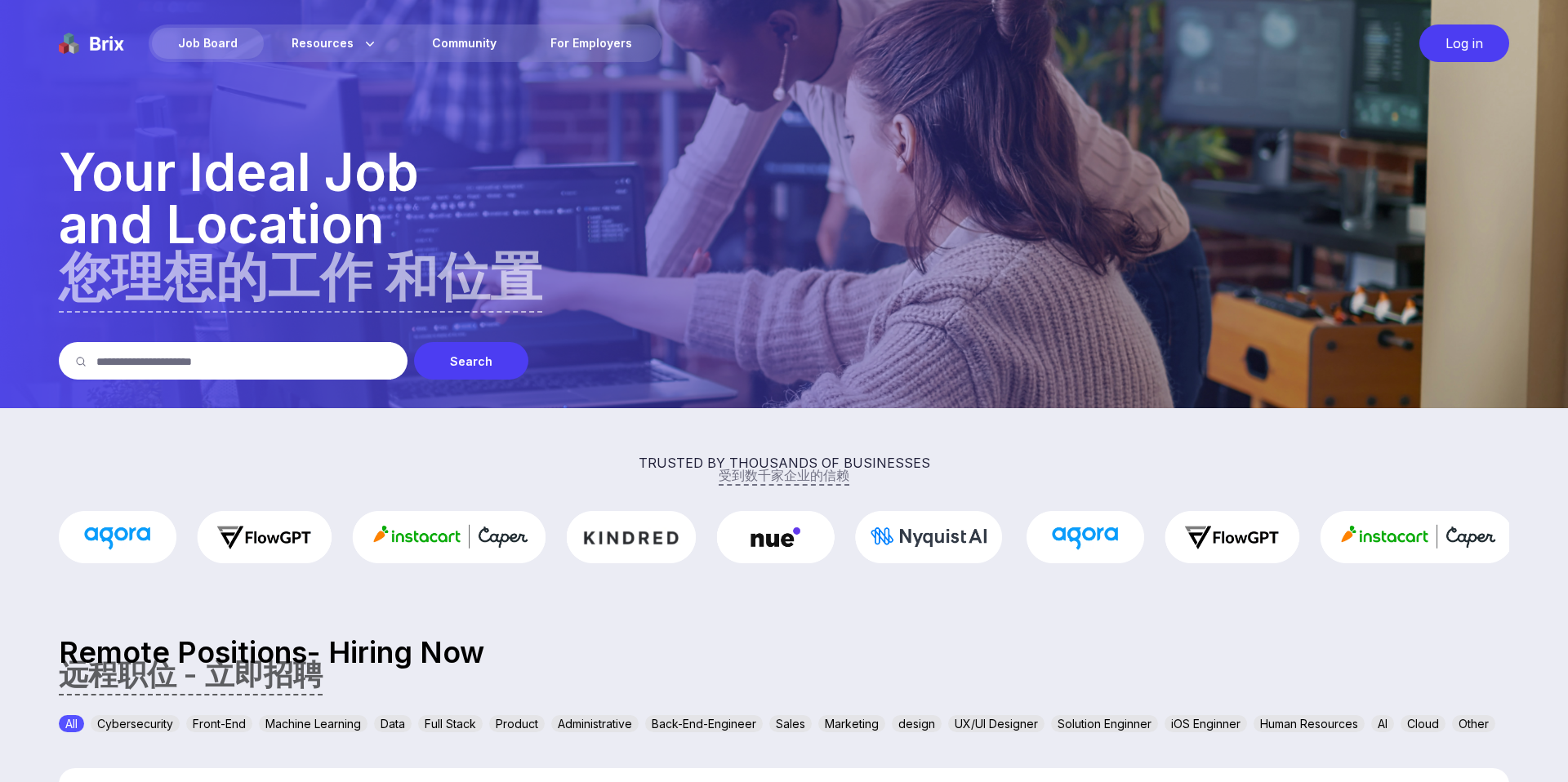
click at [241, 355] on input "text" at bounding box center [243, 361] width 294 height 38
type input "***"
click at [462, 361] on div "Search" at bounding box center [471, 361] width 114 height 38
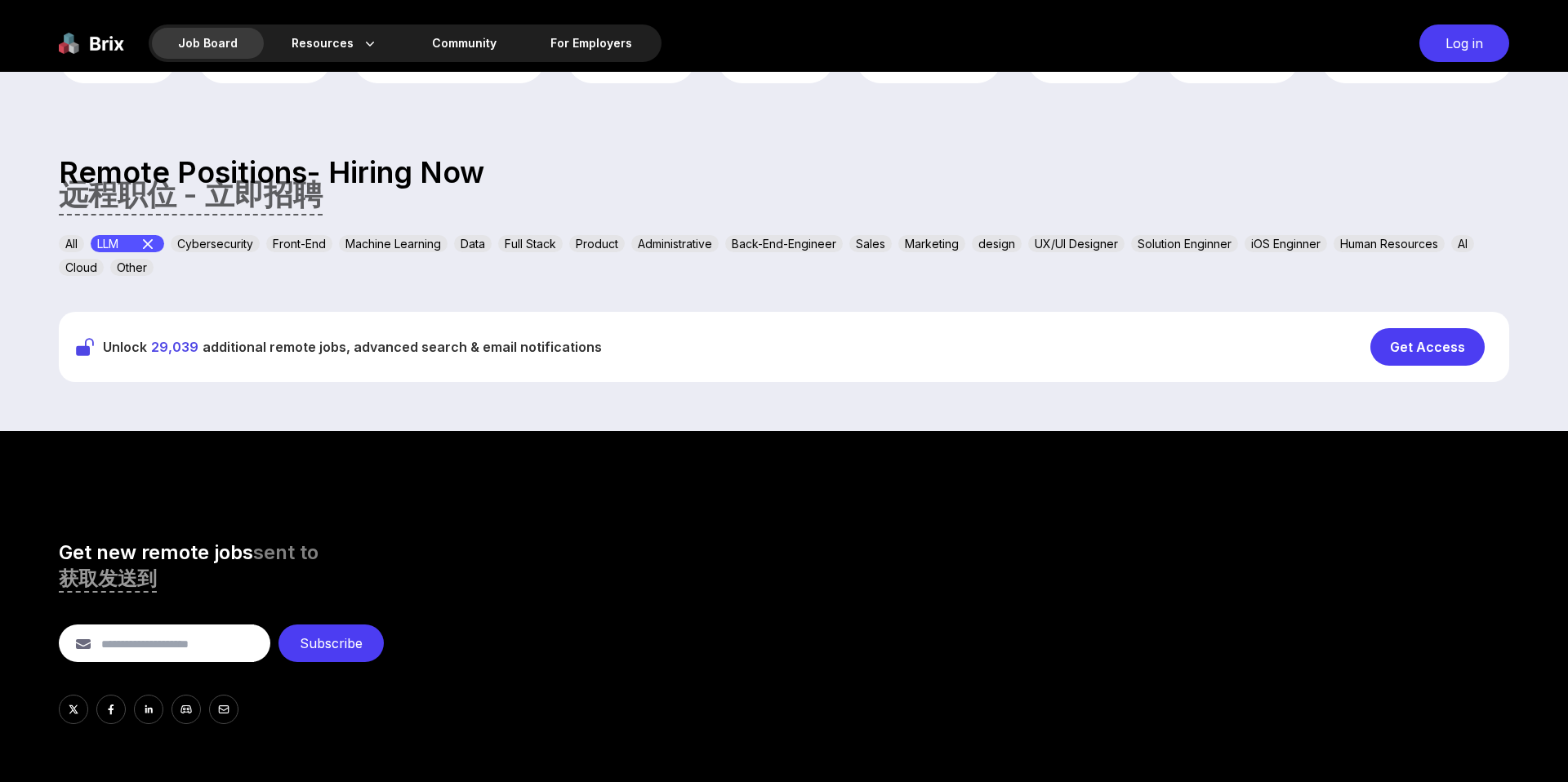
scroll to position [490, 0]
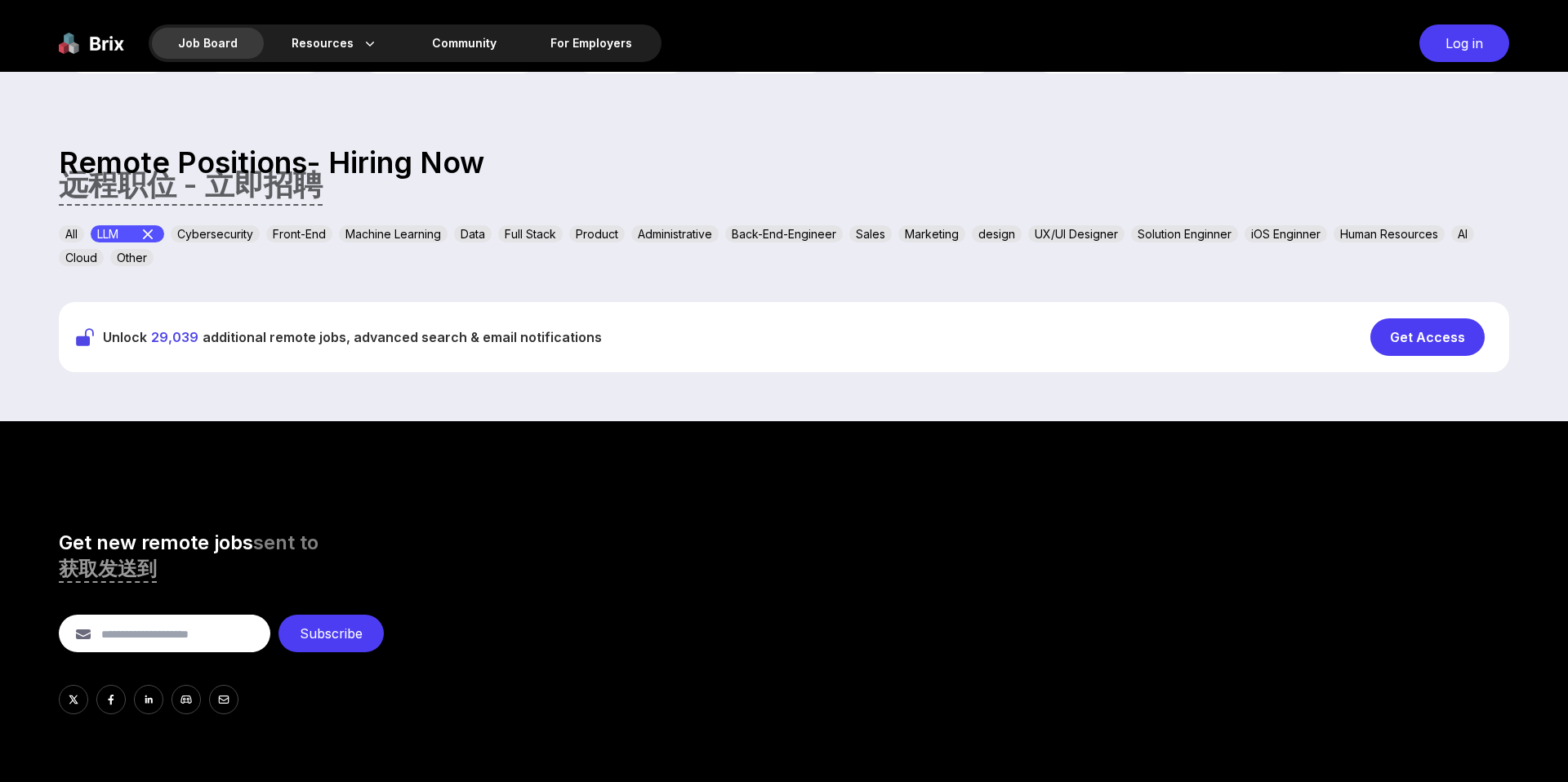
click at [1462, 332] on div "Get Access" at bounding box center [1427, 337] width 114 height 38
